Goal: Task Accomplishment & Management: Manage account settings

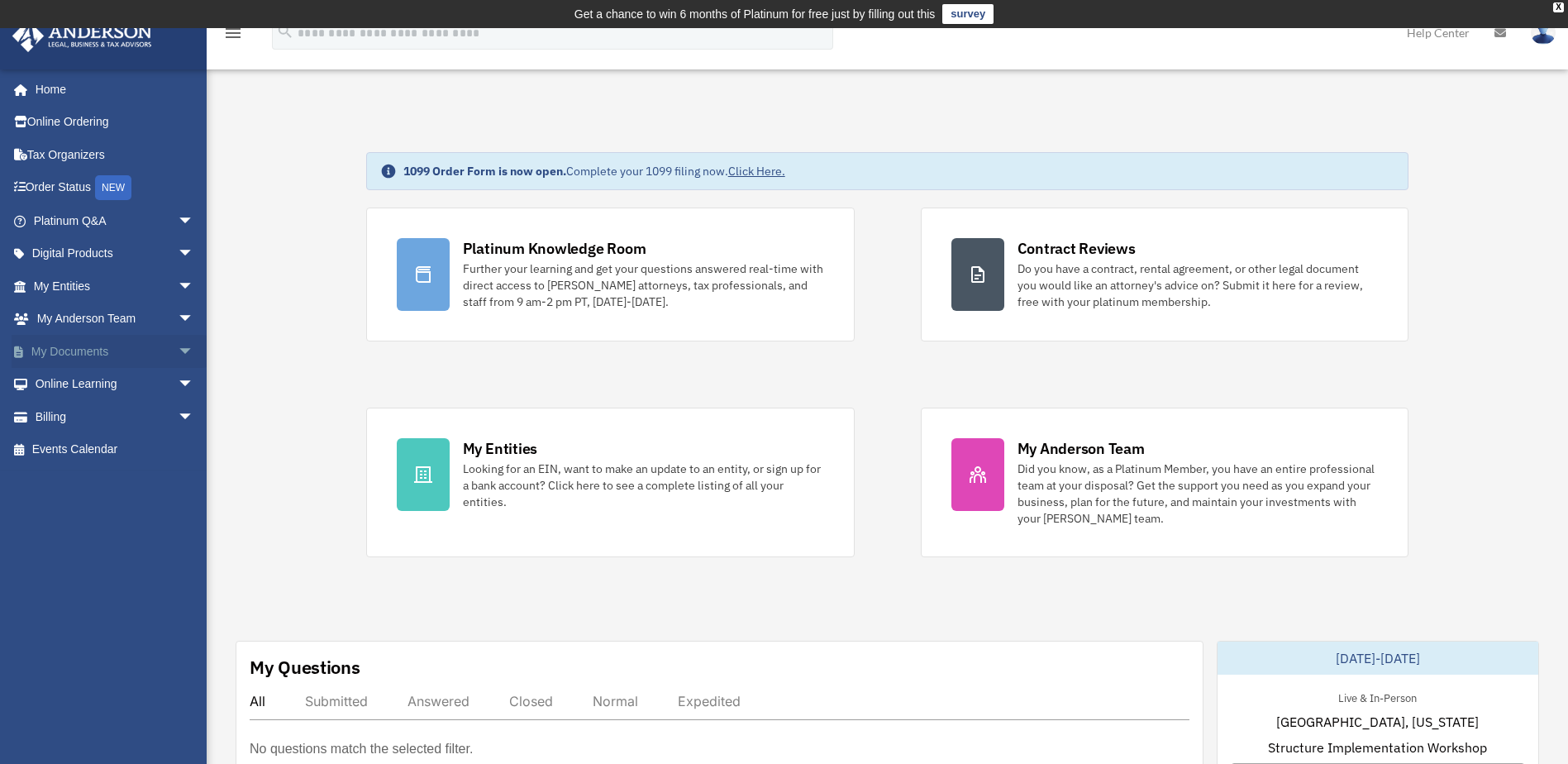
click at [77, 351] on link "My Documents arrow_drop_down" at bounding box center [115, 351] width 208 height 33
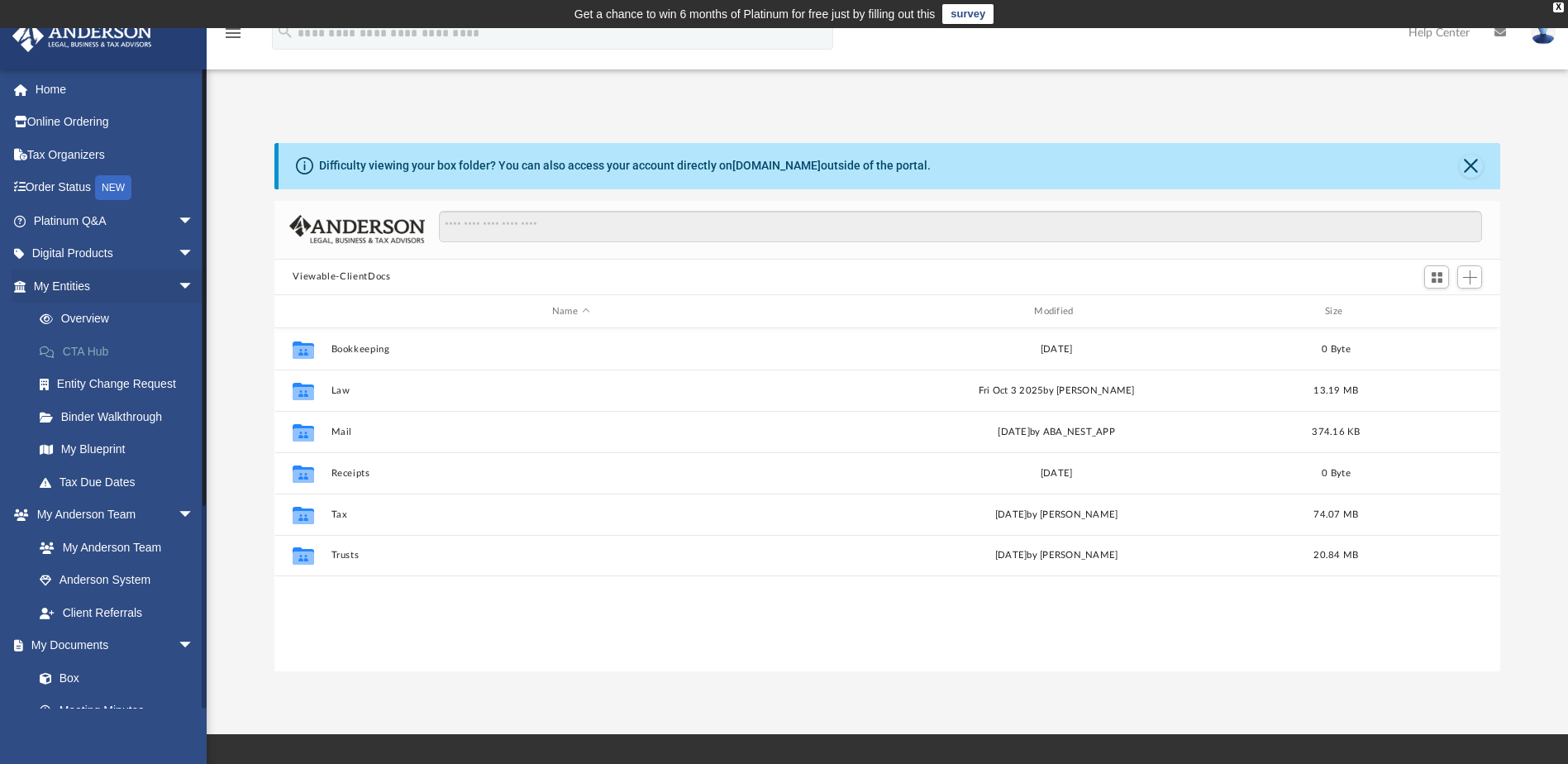
scroll to position [364, 1213]
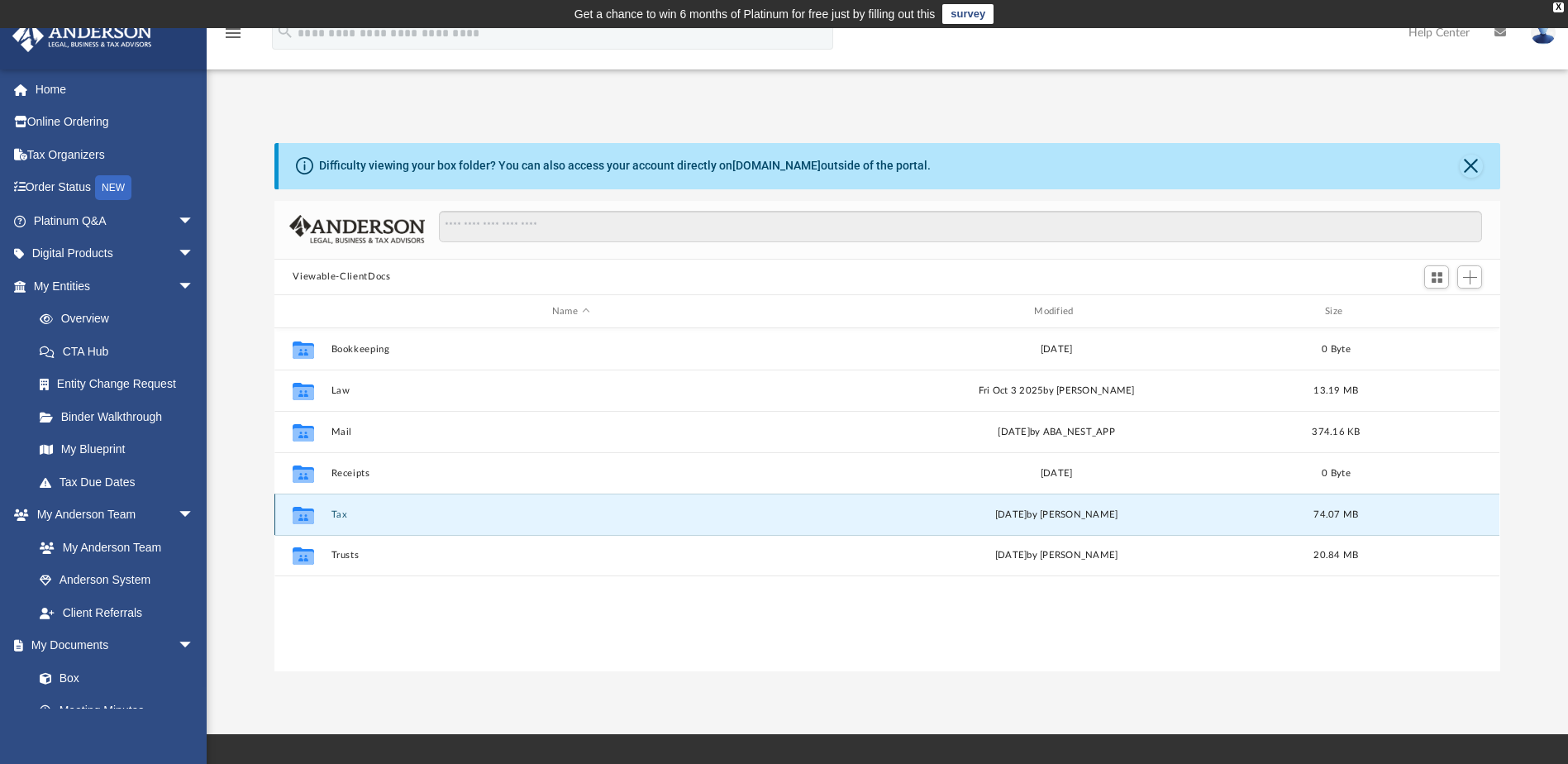
click at [338, 514] on button "Tax" at bounding box center [570, 515] width 479 height 10
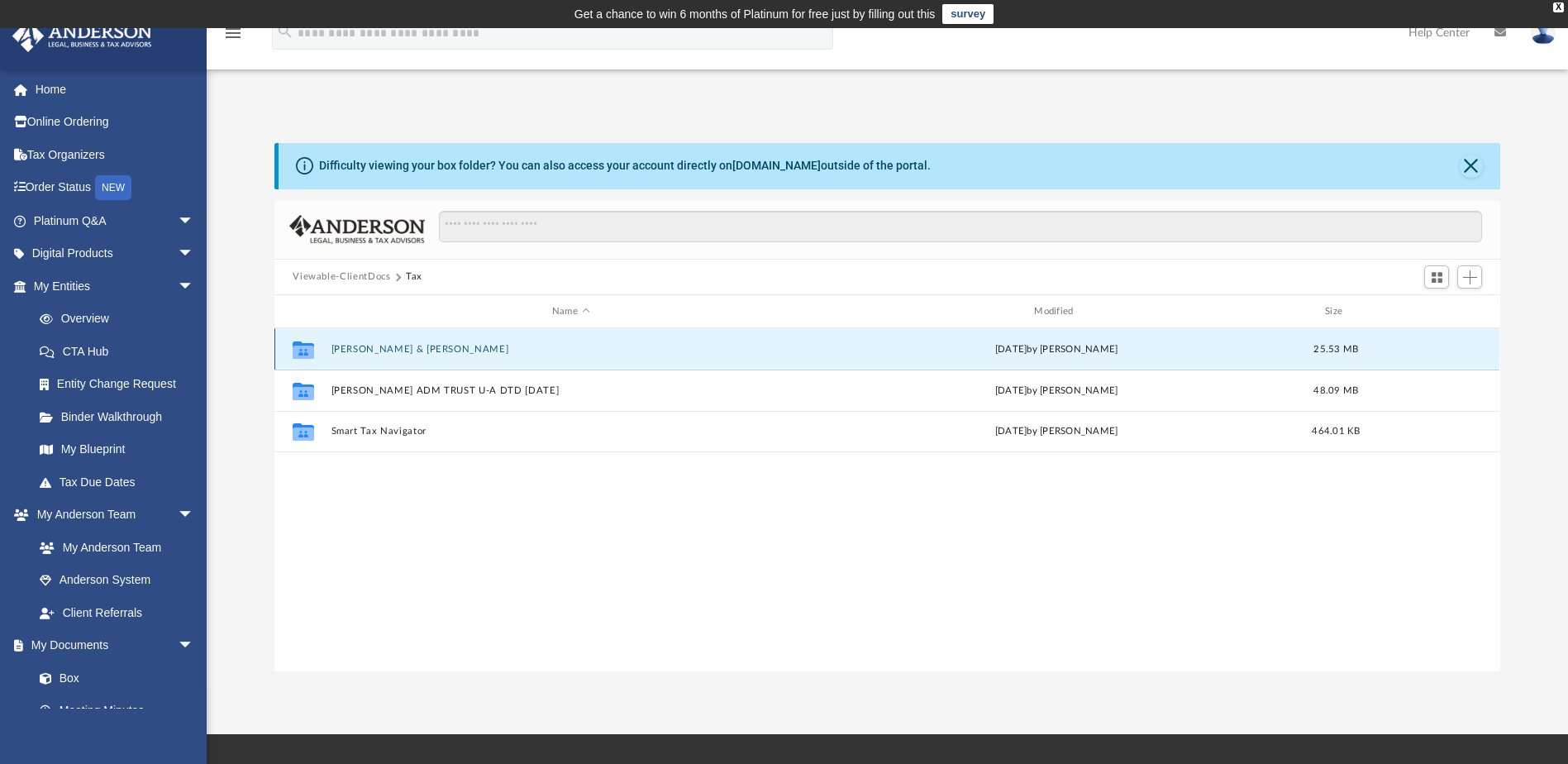
click at [416, 347] on button "[PERSON_NAME] & [PERSON_NAME]" at bounding box center [570, 349] width 479 height 10
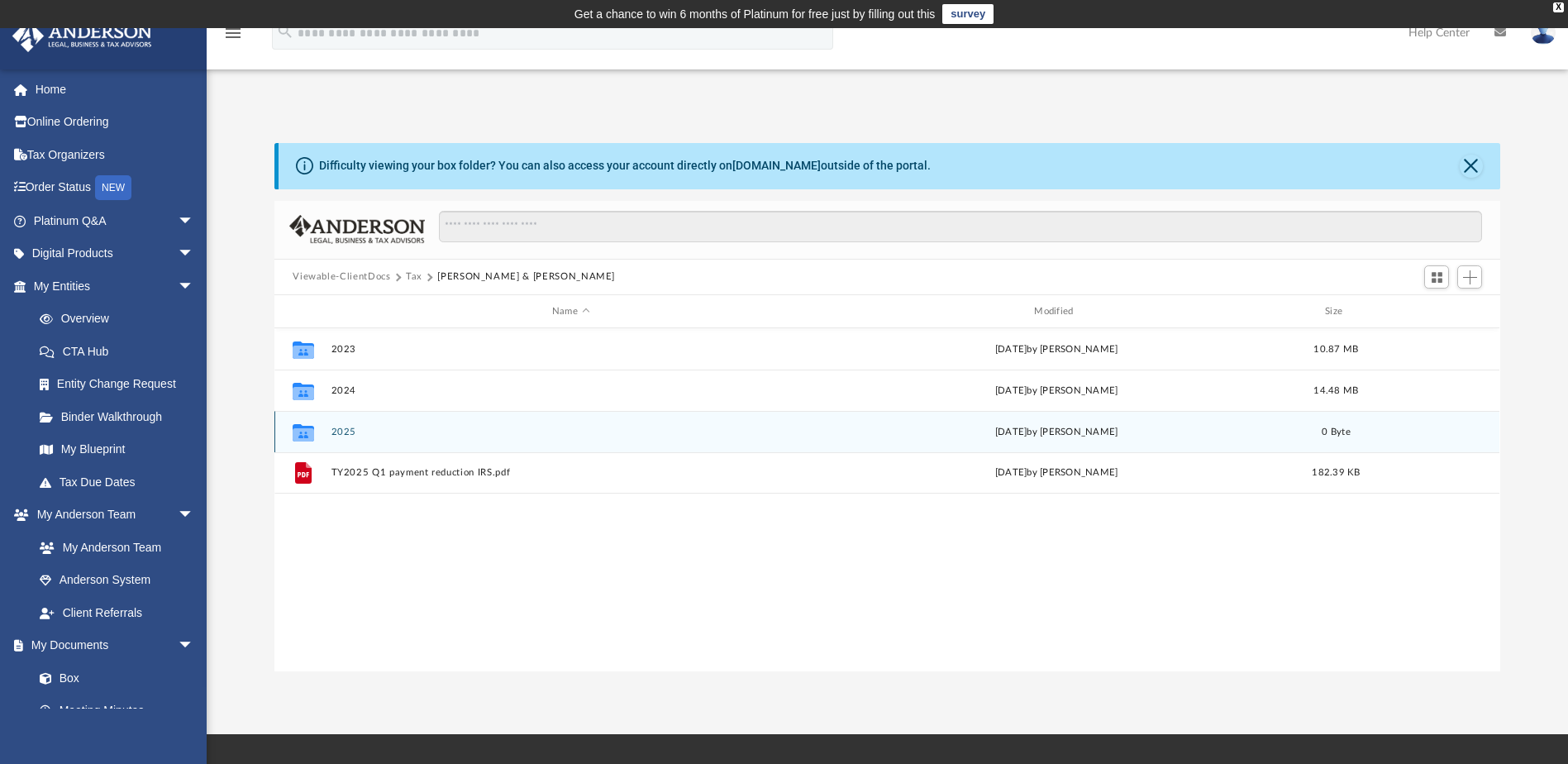
click at [344, 438] on div "Collaborated Folder 2025 [DATE] by [PERSON_NAME] 0 Byte" at bounding box center [887, 431] width 1224 height 41
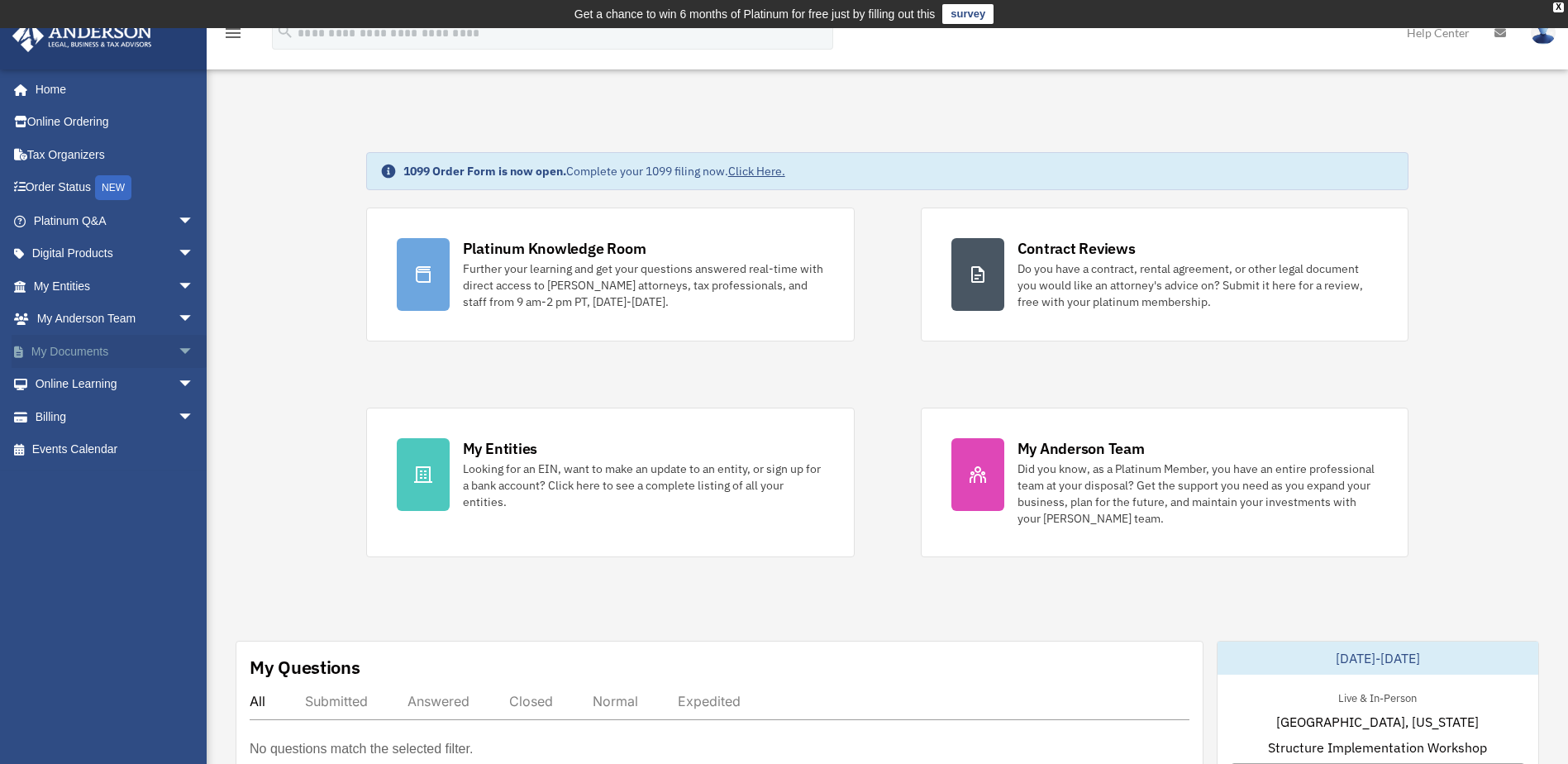
click at [178, 353] on span "arrow_drop_down" at bounding box center [194, 351] width 33 height 34
click at [72, 380] on link "Box" at bounding box center [121, 385] width 196 height 33
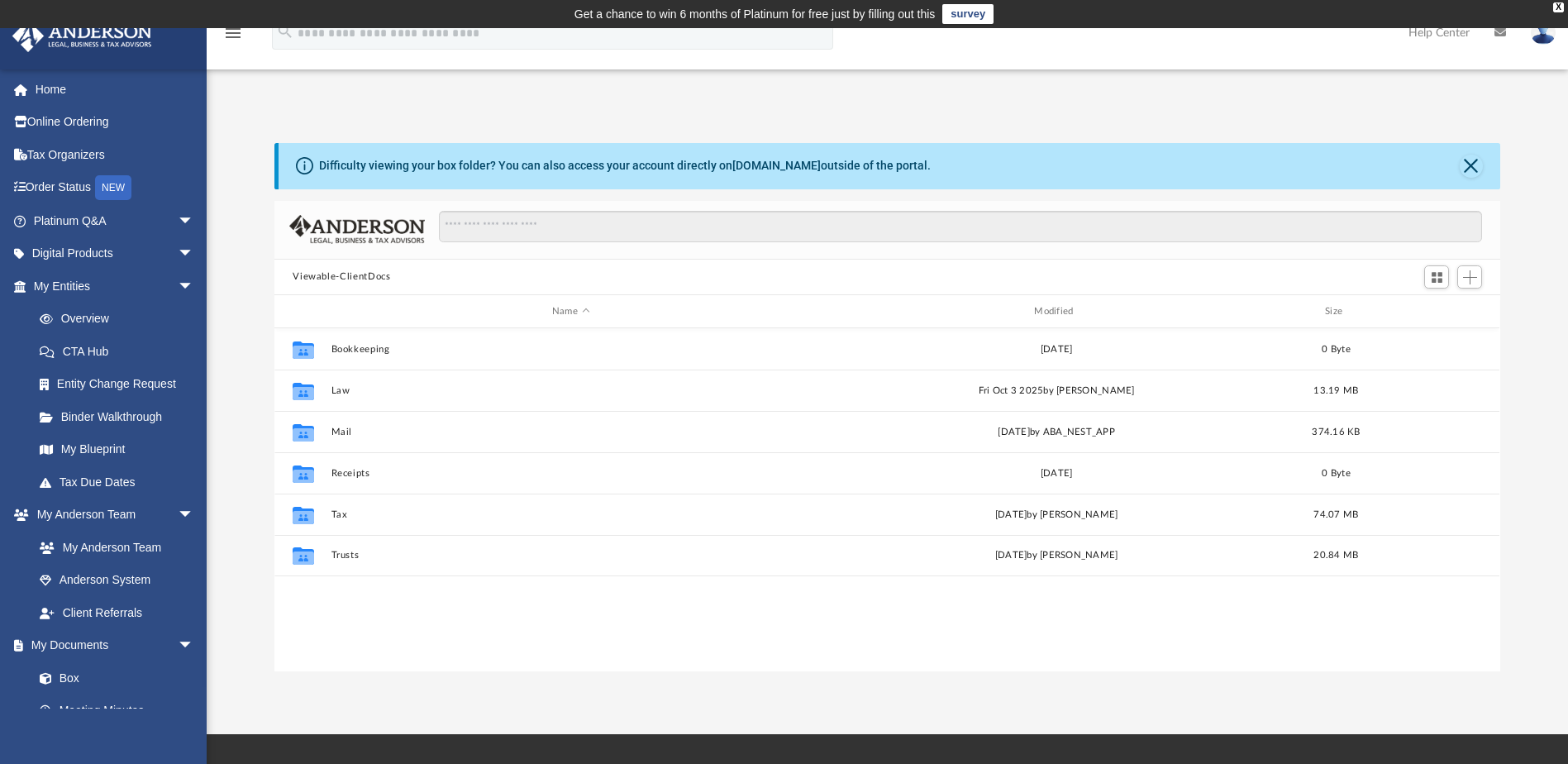
scroll to position [364, 1213]
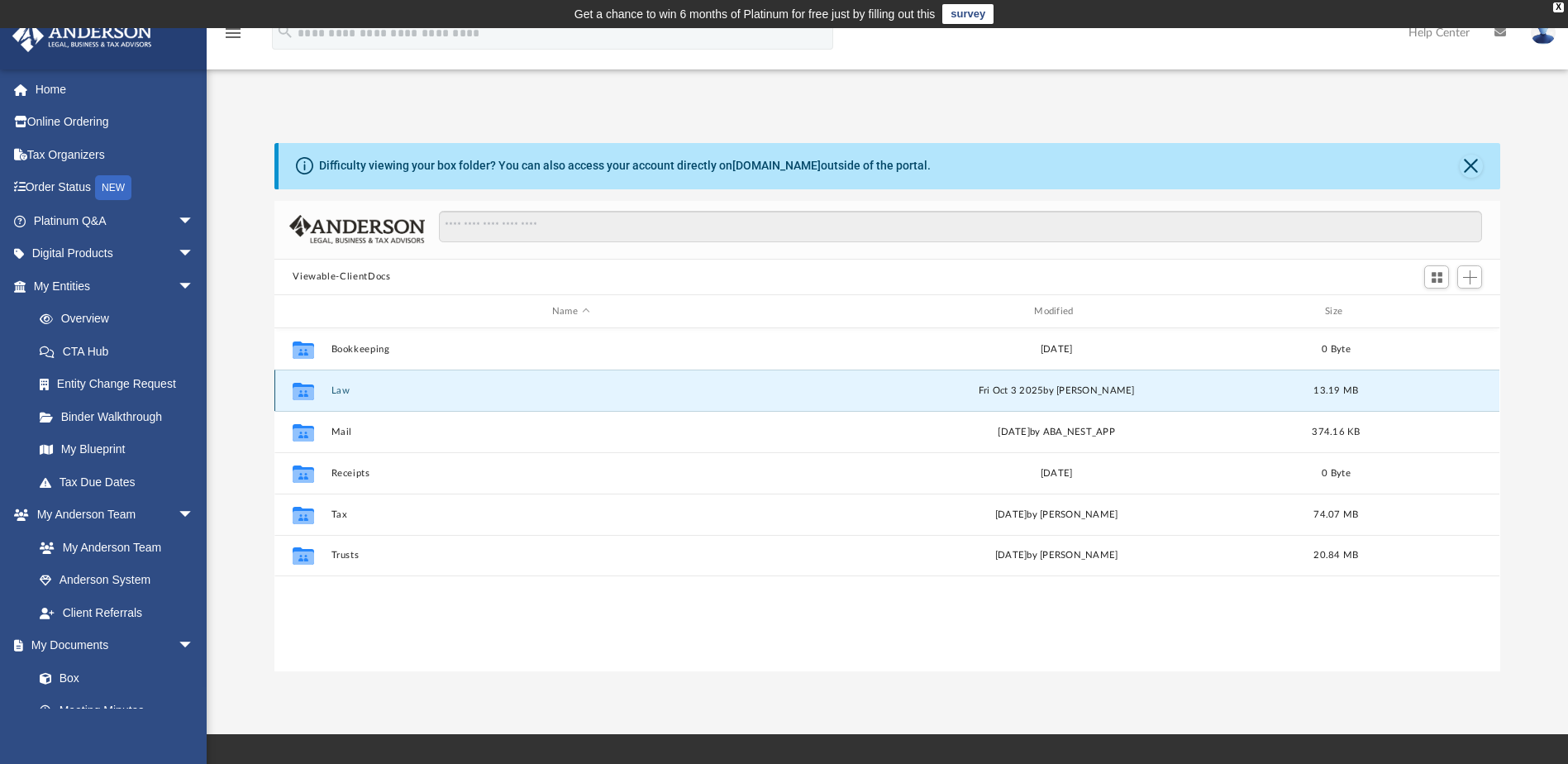
click at [337, 385] on button "Law" at bounding box center [570, 391] width 479 height 10
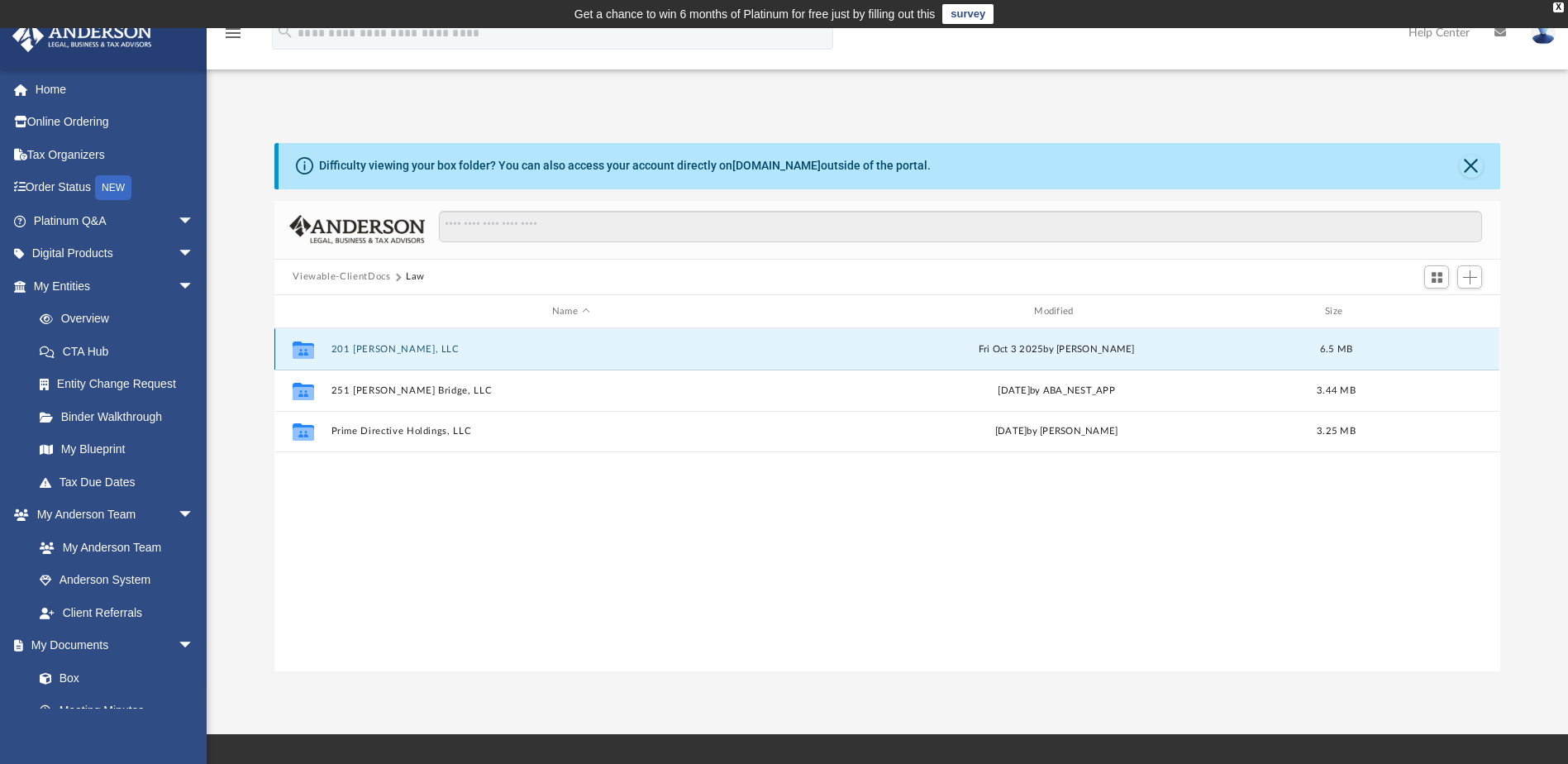
click at [413, 344] on button "201 Jessica Lyn, LLC" at bounding box center [570, 349] width 479 height 10
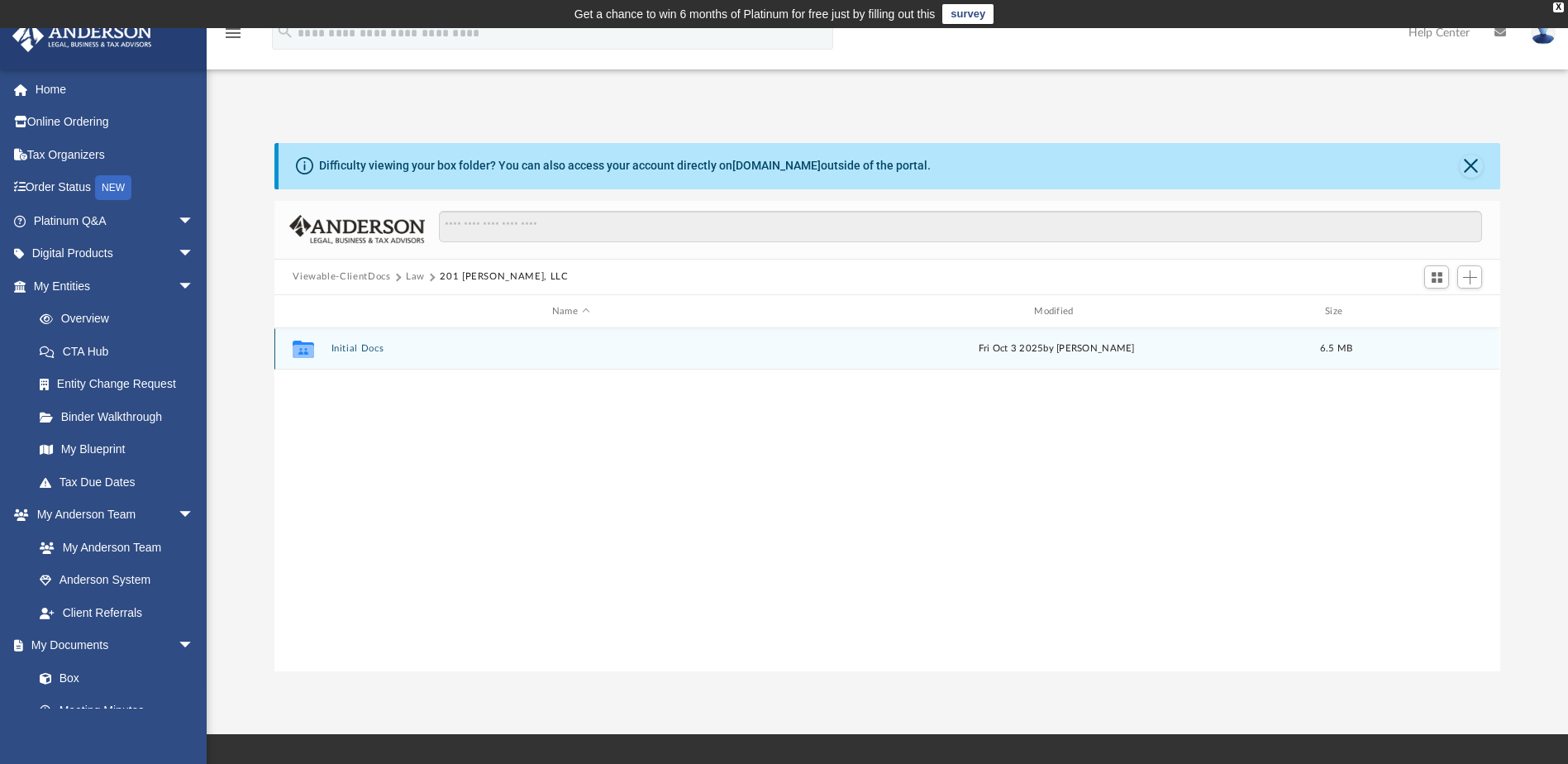
click at [371, 350] on button "Initial Docs" at bounding box center [570, 349] width 479 height 10
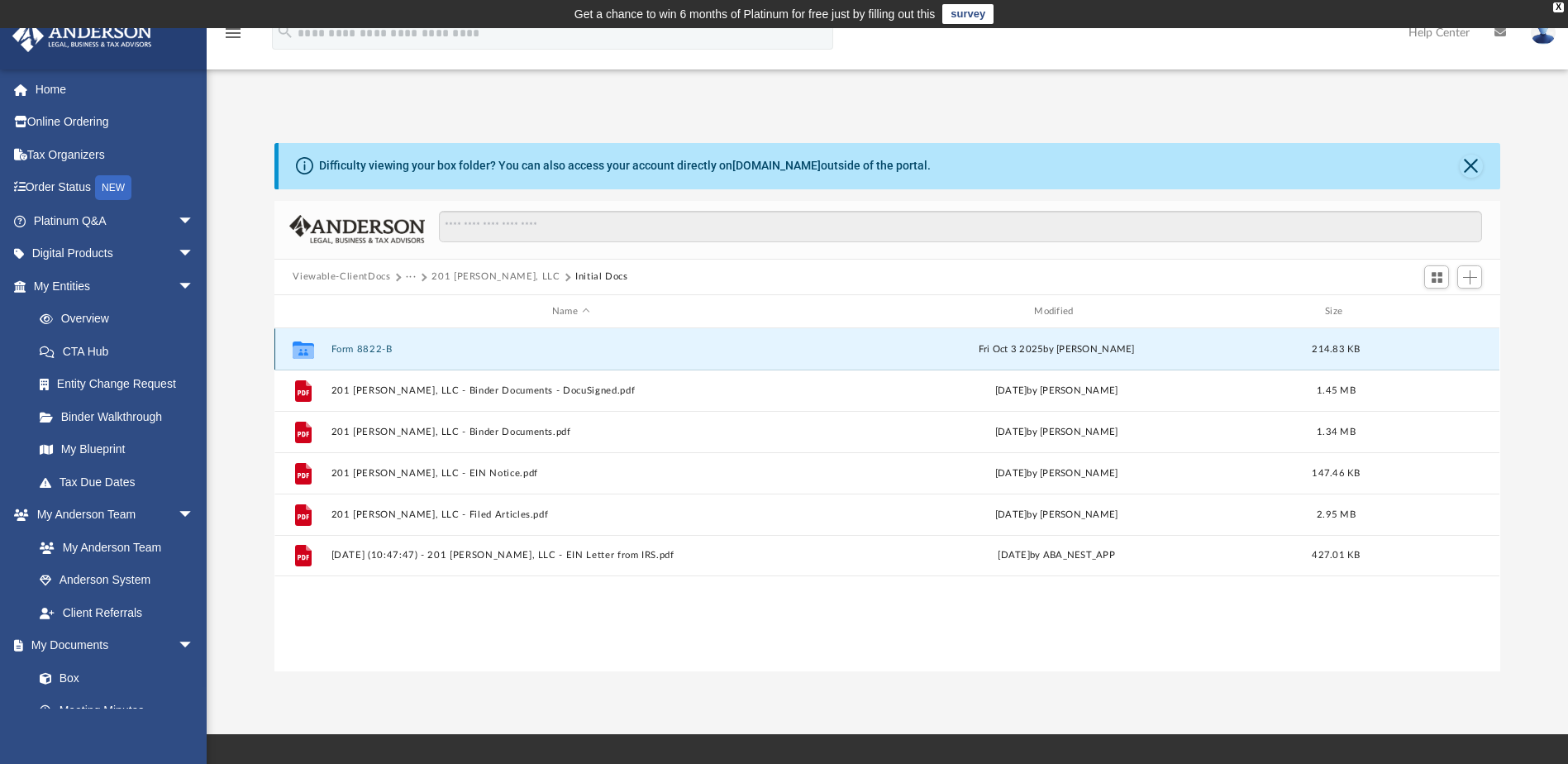
click at [375, 350] on button "Form 8822-B" at bounding box center [570, 349] width 479 height 10
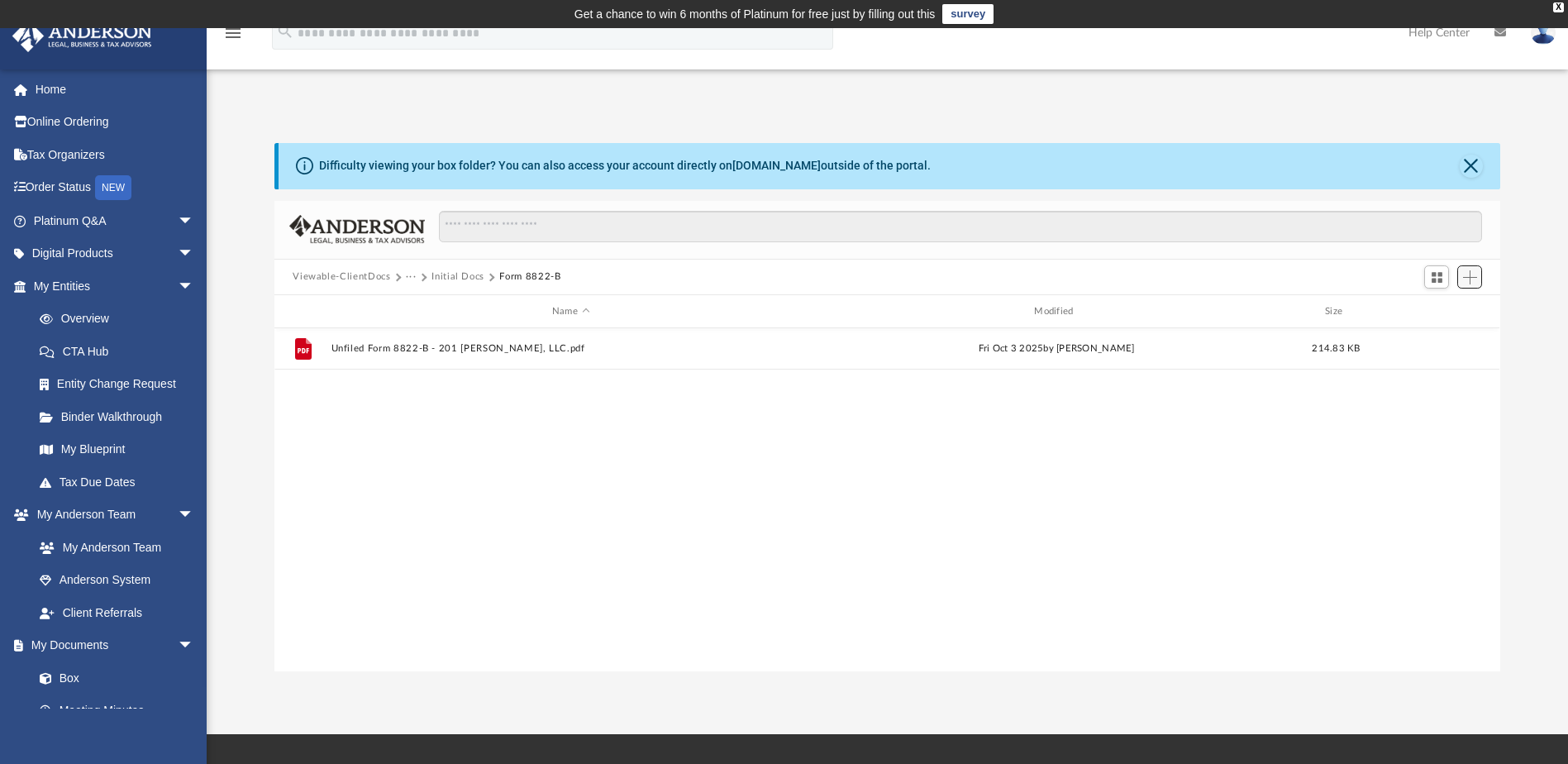
click at [1469, 276] on span "Add" at bounding box center [1469, 277] width 14 height 14
click at [1431, 313] on li "Upload" at bounding box center [1446, 310] width 53 height 17
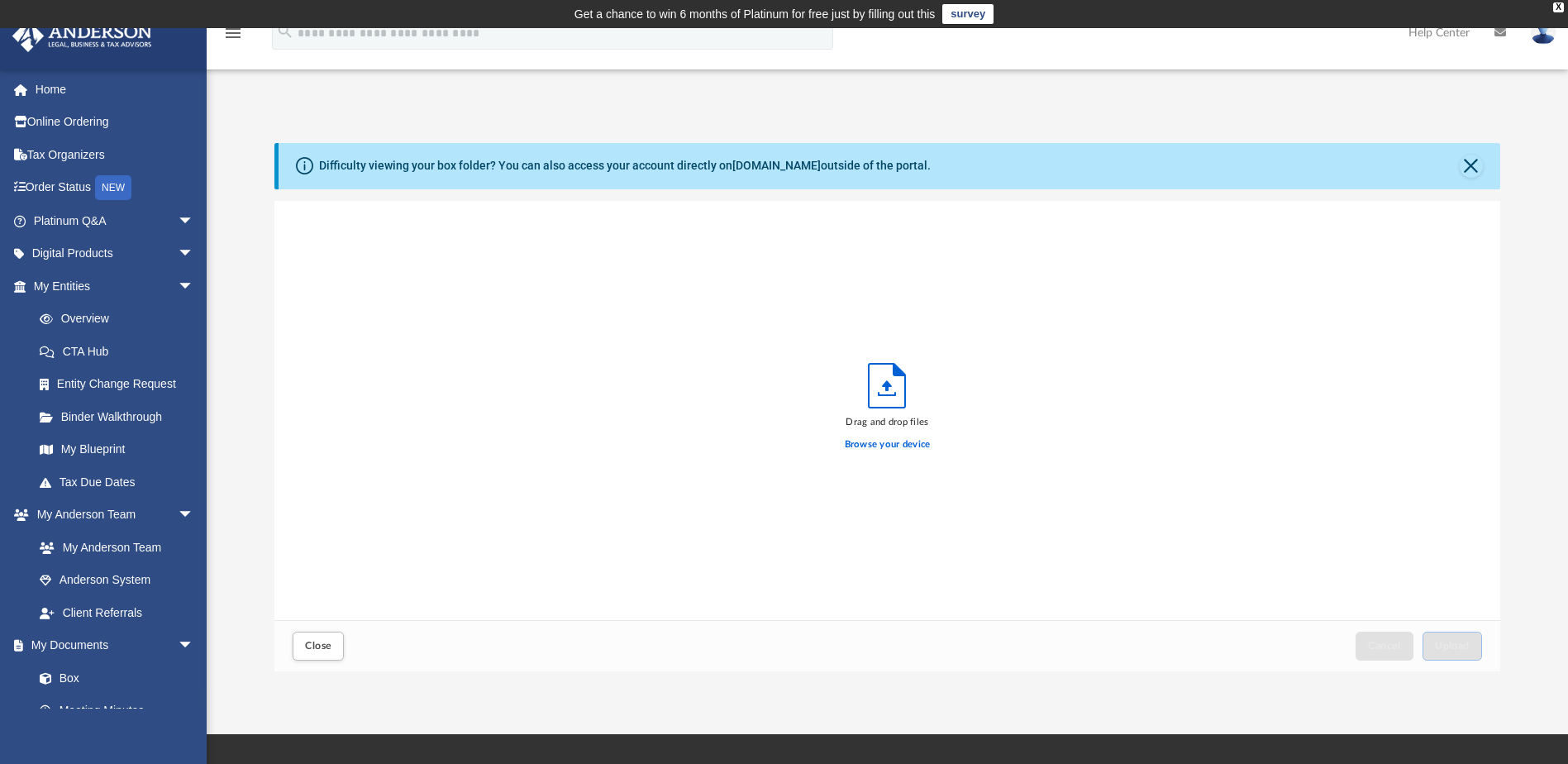
scroll to position [406, 1213]
click at [924, 447] on label "Browse your device" at bounding box center [888, 444] width 86 height 15
click at [0, 0] on input "Browse your device" at bounding box center [0, 0] width 0 height 0
click at [886, 444] on label "Browse your device" at bounding box center [888, 444] width 86 height 15
click at [0, 0] on input "Browse your device" at bounding box center [0, 0] width 0 height 0
